Goal: Browse casually

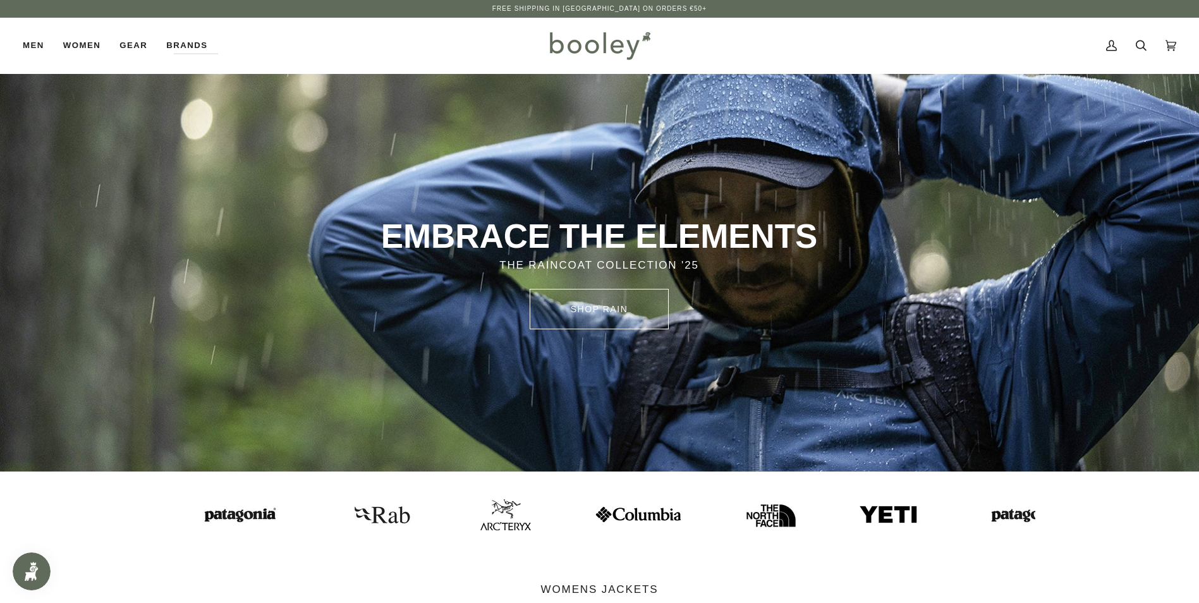
click at [1015, 42] on div "My Account Search Cart €0.00 (0)" at bounding box center [915, 46] width 521 height 56
drag, startPoint x: 708, startPoint y: 59, endPoint x: 827, endPoint y: 65, distance: 119.6
click at [827, 65] on div "Men Footwear Boots Shoes Running Sandals & Slides Slippers Socks Accessories" at bounding box center [600, 46] width 1154 height 56
drag, startPoint x: 827, startPoint y: 65, endPoint x: 752, endPoint y: 59, distance: 76.1
click at [752, 59] on div "My Account Search Cart €0.00 (0)" at bounding box center [915, 46] width 521 height 56
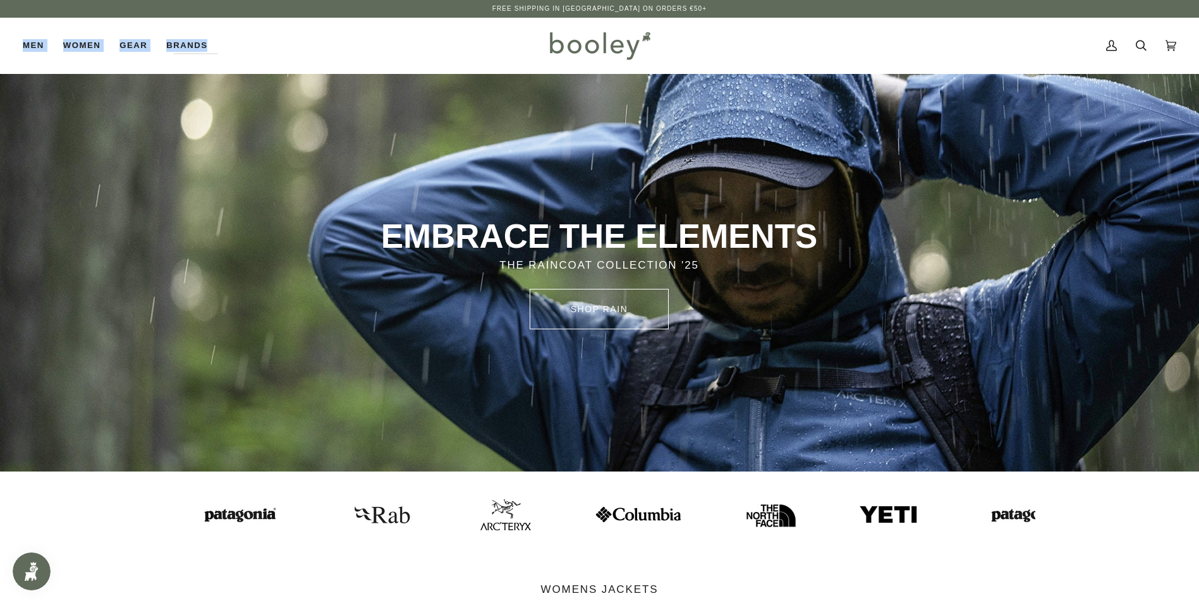
drag, startPoint x: 6, startPoint y: 52, endPoint x: 304, endPoint y: 40, distance: 298.6
click at [304, 40] on div "Men Footwear Boots Shoes Running Sandals & Slides Slippers Socks Accessories" at bounding box center [283, 46] width 521 height 56
drag, startPoint x: 304, startPoint y: 40, endPoint x: 484, endPoint y: 46, distance: 180.2
click at [485, 46] on div "Men Footwear Boots Shoes Running Sandals & Slides Slippers Socks Accessories" at bounding box center [283, 46] width 521 height 56
click at [766, 59] on div "My Account Search Cart €0.00 (0)" at bounding box center [915, 46] width 521 height 56
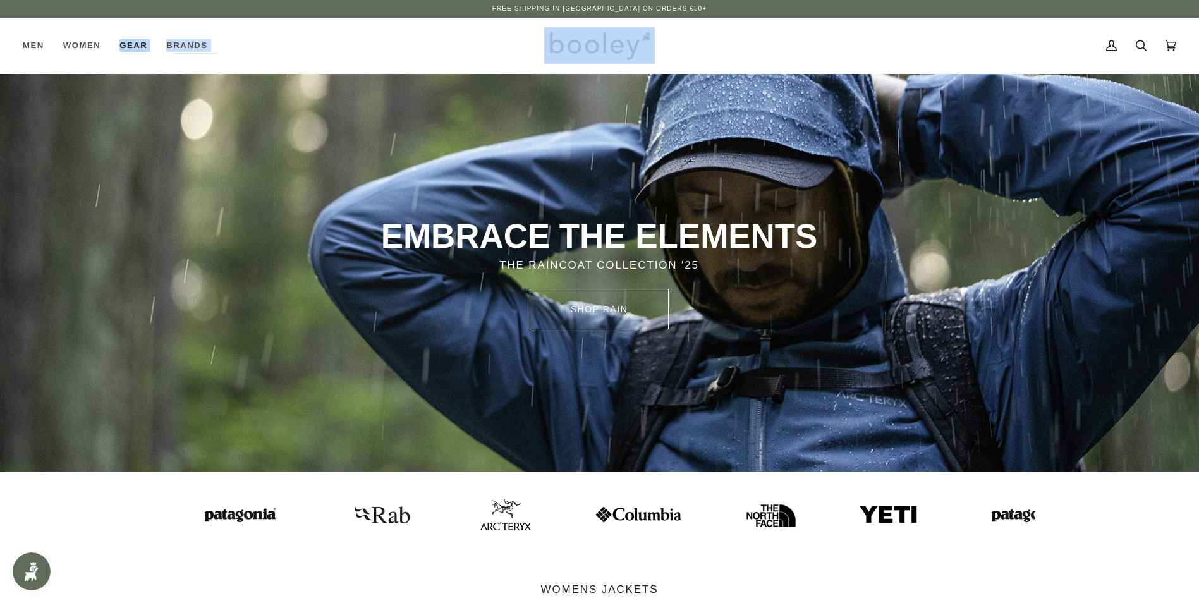
drag, startPoint x: 722, startPoint y: 57, endPoint x: 149, endPoint y: 51, distance: 573.3
click at [149, 51] on div "Men Footwear Boots Shoes Running Sandals & Slides Slippers Socks Accessories" at bounding box center [600, 46] width 1154 height 56
click at [374, 50] on div "Men Footwear Boots Shoes Running Sandals & Slides Slippers Socks Accessories" at bounding box center [283, 46] width 521 height 56
drag, startPoint x: 250, startPoint y: 53, endPoint x: 54, endPoint y: 44, distance: 195.5
click at [54, 44] on div "Men Footwear Boots Shoes Running Sandals & Slides Slippers Socks Accessories" at bounding box center [283, 46] width 521 height 56
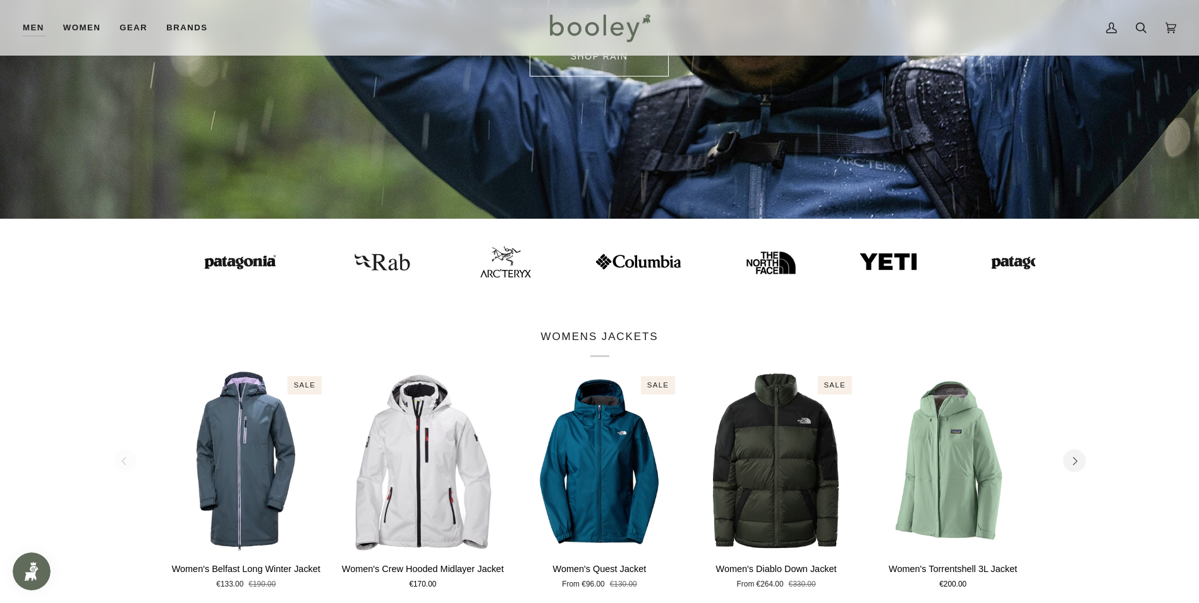
click at [125, 392] on section "WOMENS JACKETS 1 2 3 4 5 6 Sale" at bounding box center [599, 467] width 1199 height 322
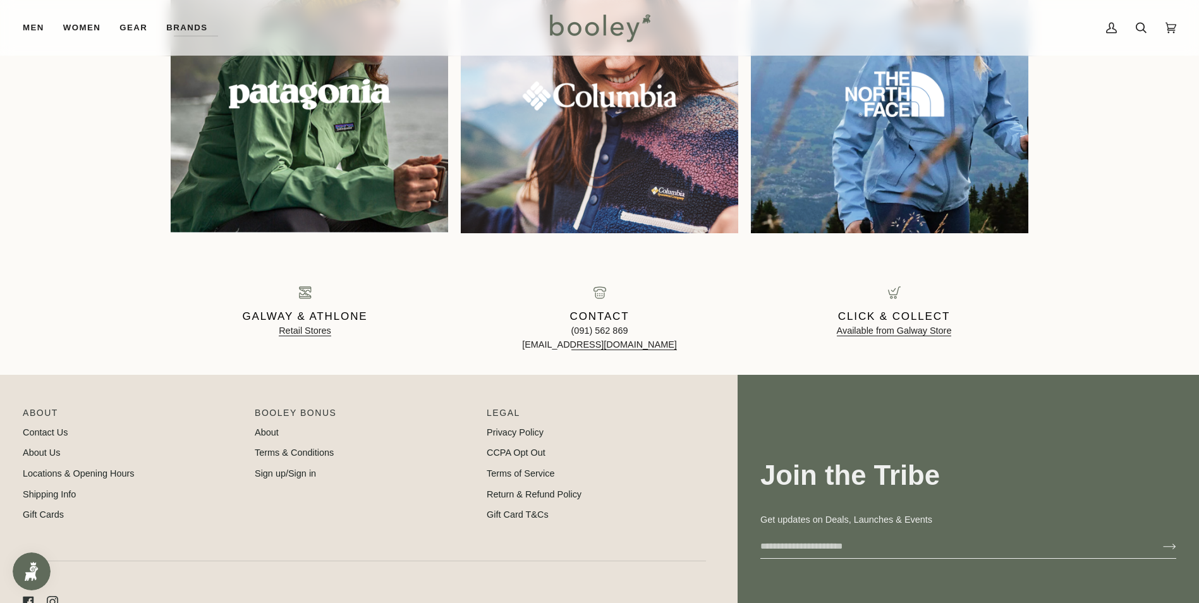
scroll to position [1370, 0]
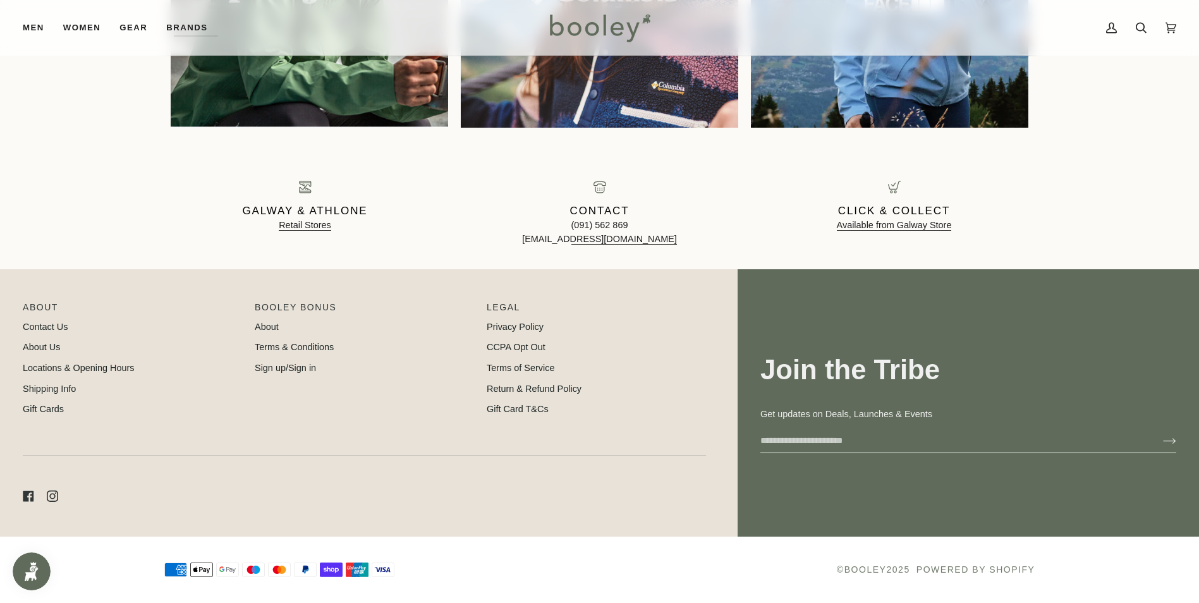
click at [734, 387] on div "Join the Tribe Get updates on Deals, Launches & Events This customer is already…" at bounding box center [600, 402] width 1154 height 267
